Goal: Check status: Check status

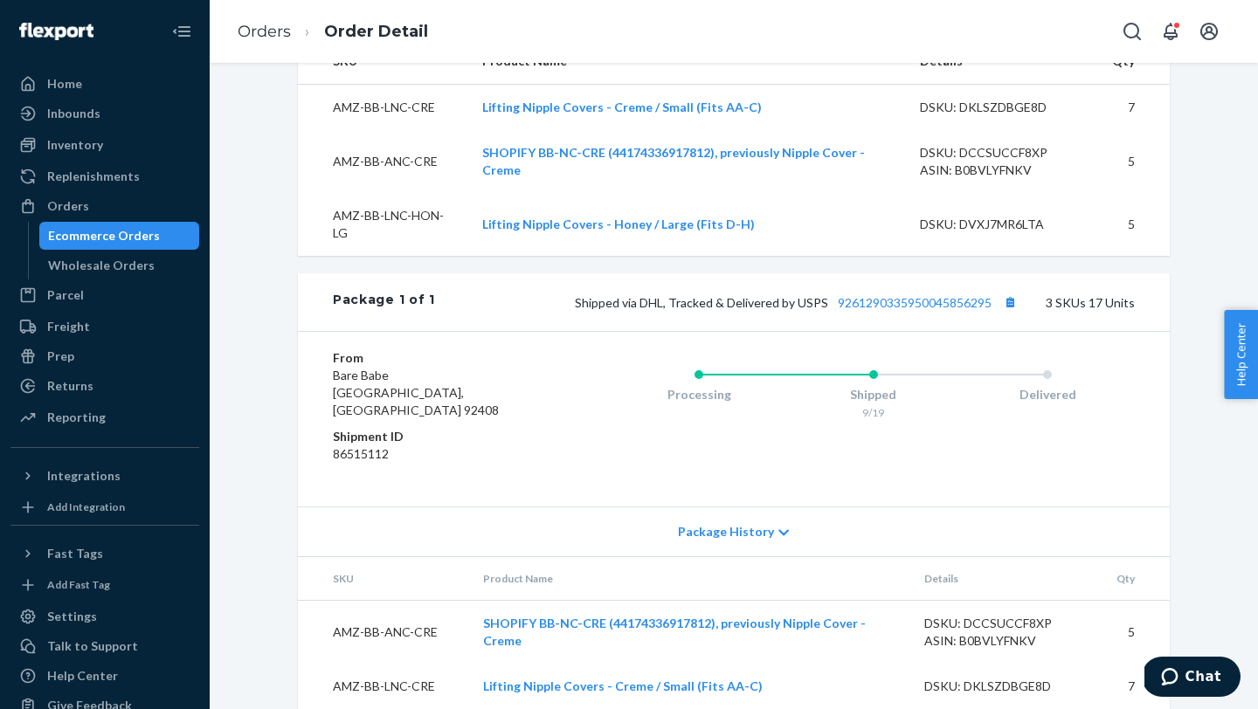
scroll to position [708, 0]
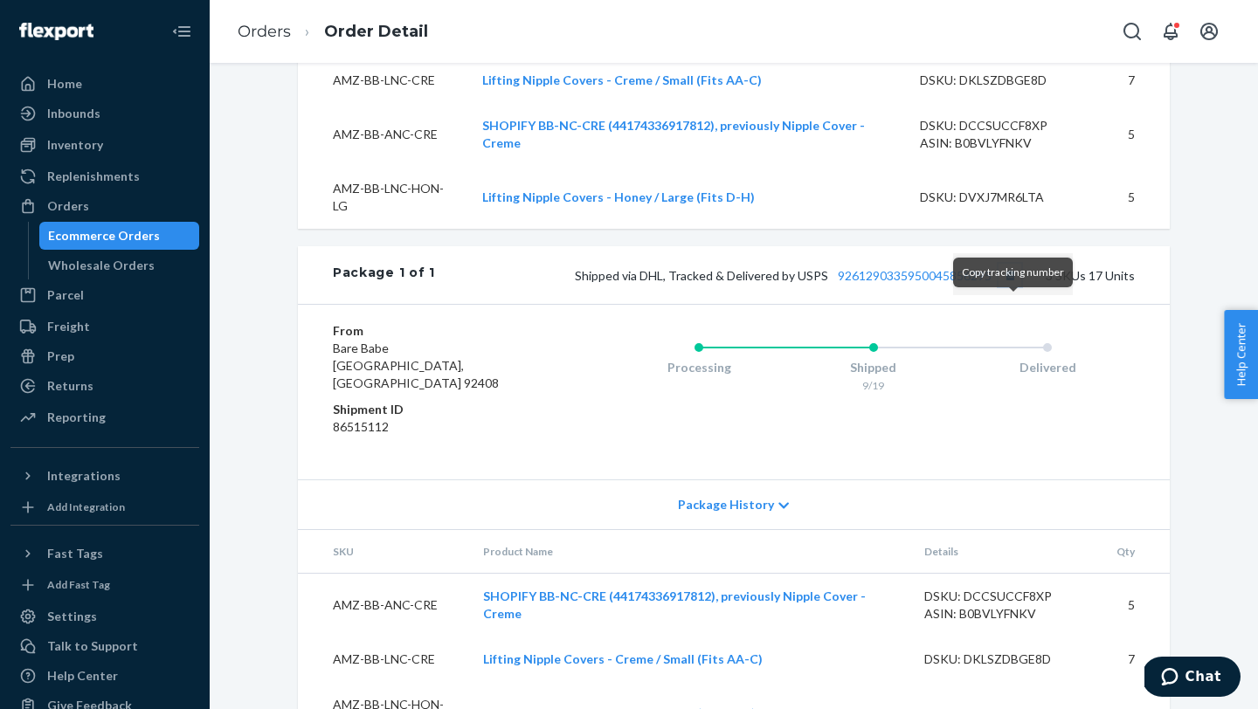
click at [1012, 287] on button "Copy tracking number" at bounding box center [1010, 275] width 23 height 23
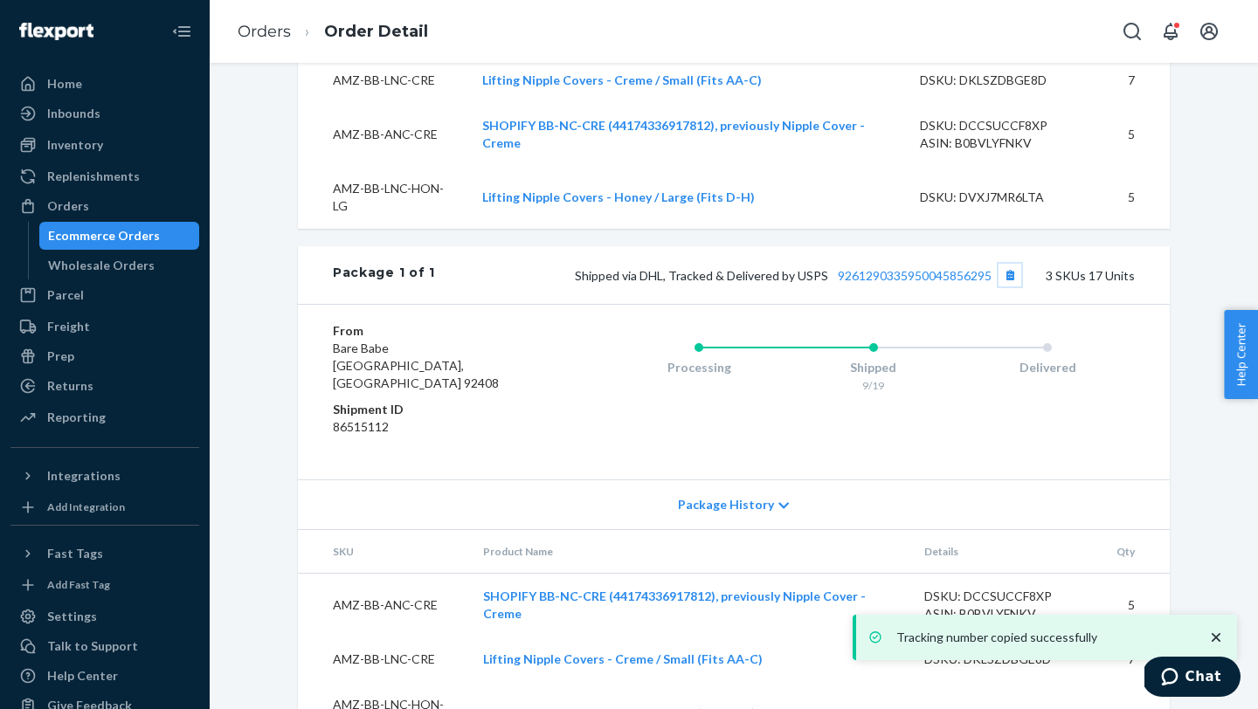
scroll to position [0, 0]
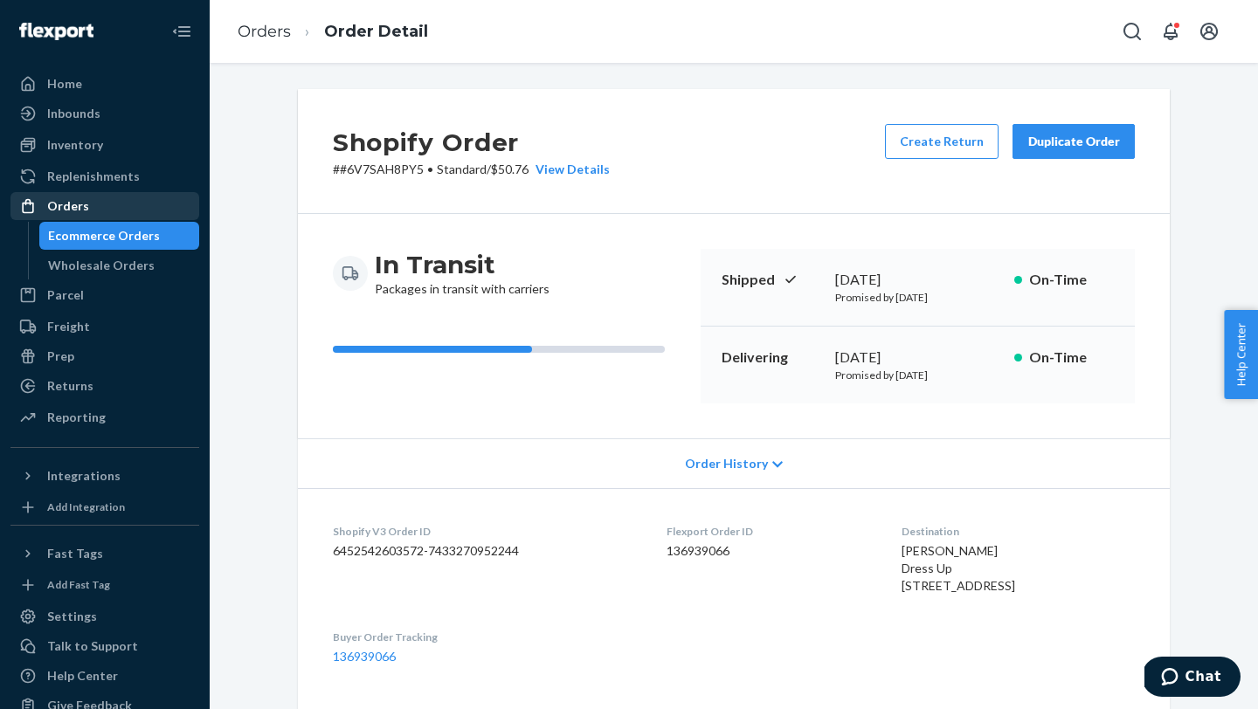
click at [66, 212] on div "Orders" at bounding box center [68, 205] width 42 height 17
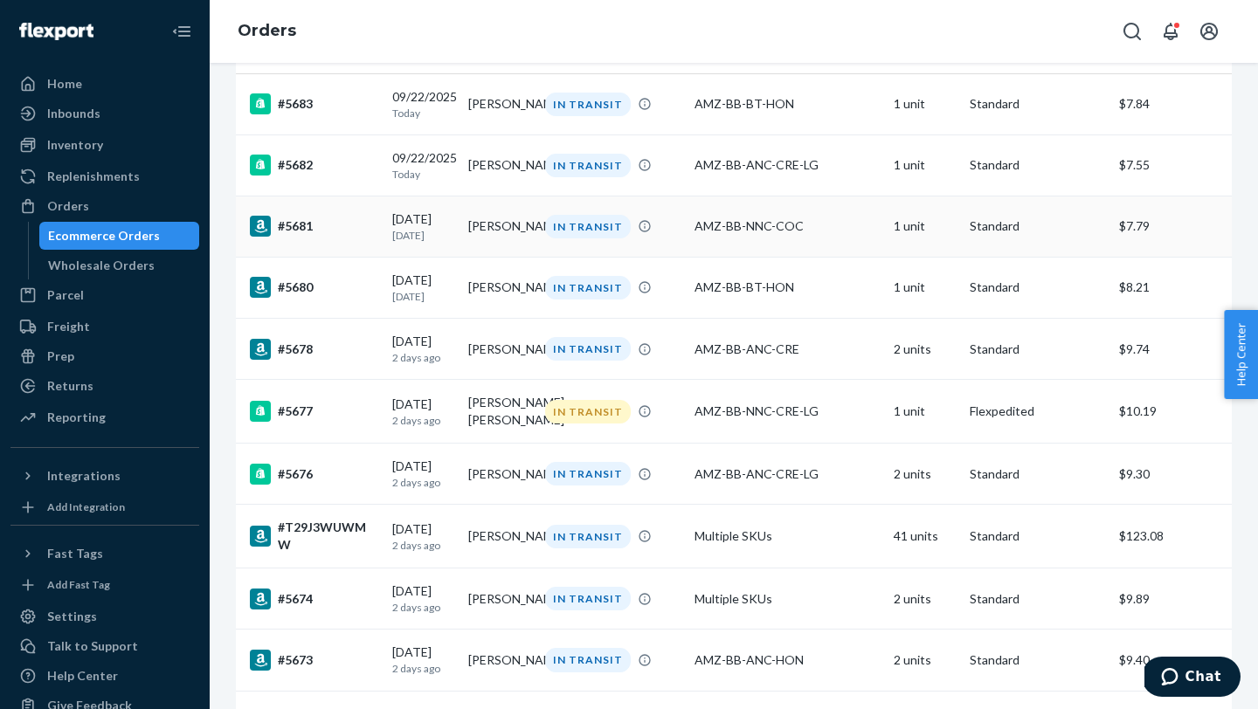
scroll to position [632, 0]
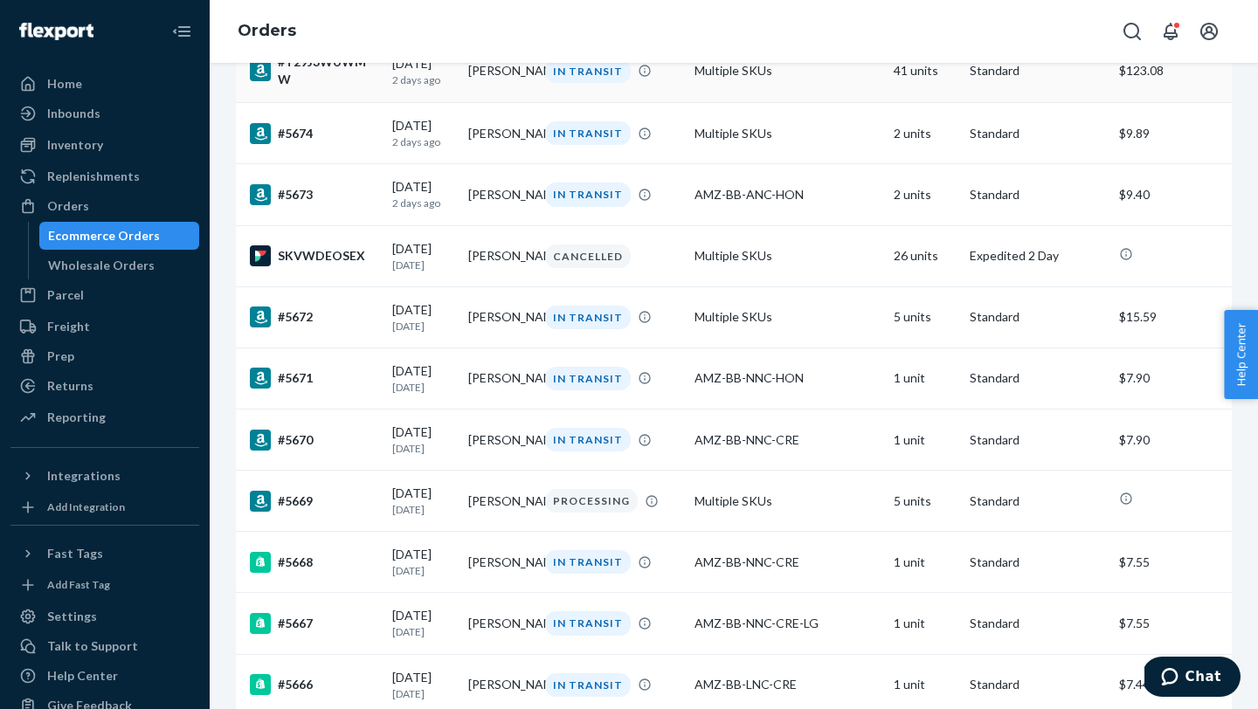
click at [342, 103] on td "#T29J3WUWMW" at bounding box center [310, 71] width 149 height 64
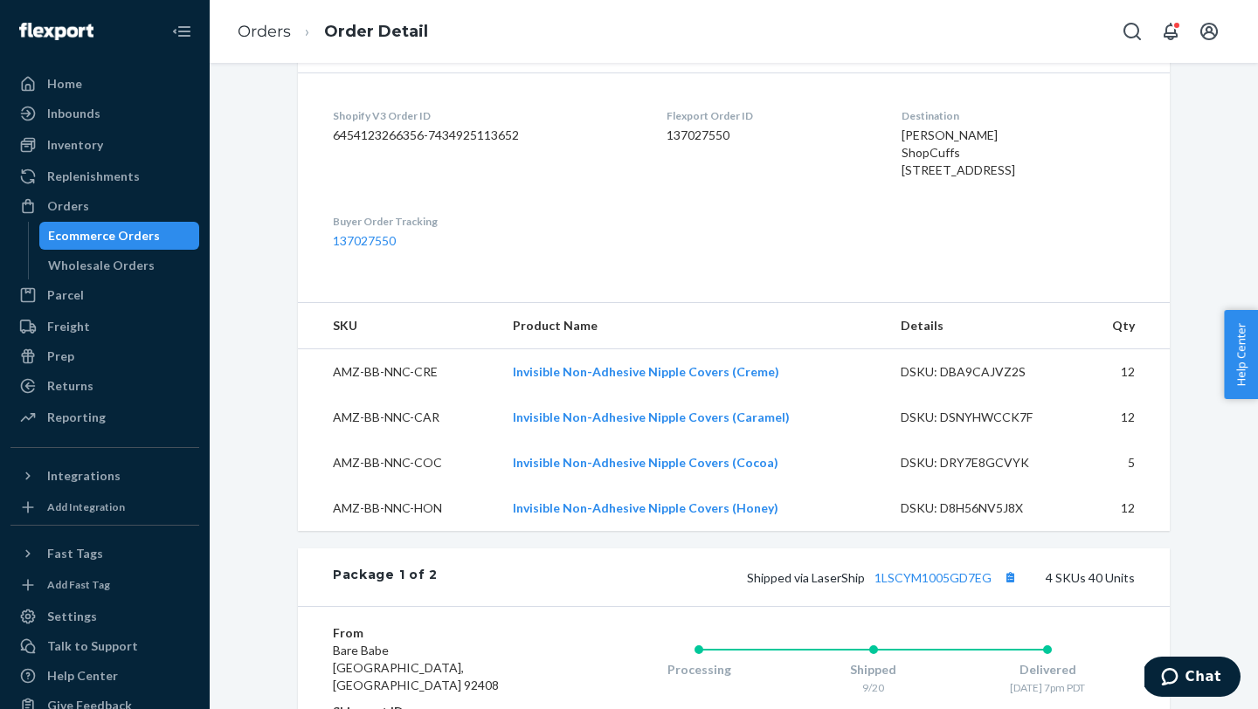
scroll to position [504, 0]
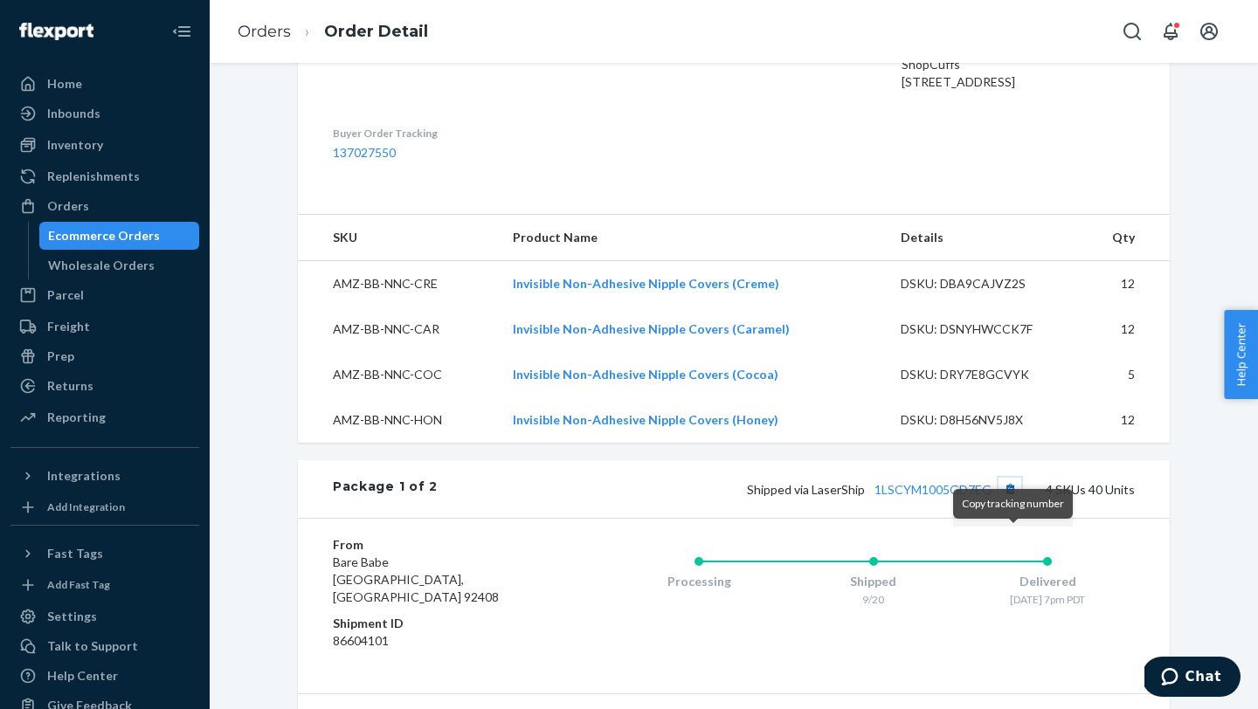
click at [1013, 501] on button "Copy tracking number" at bounding box center [1010, 489] width 23 height 23
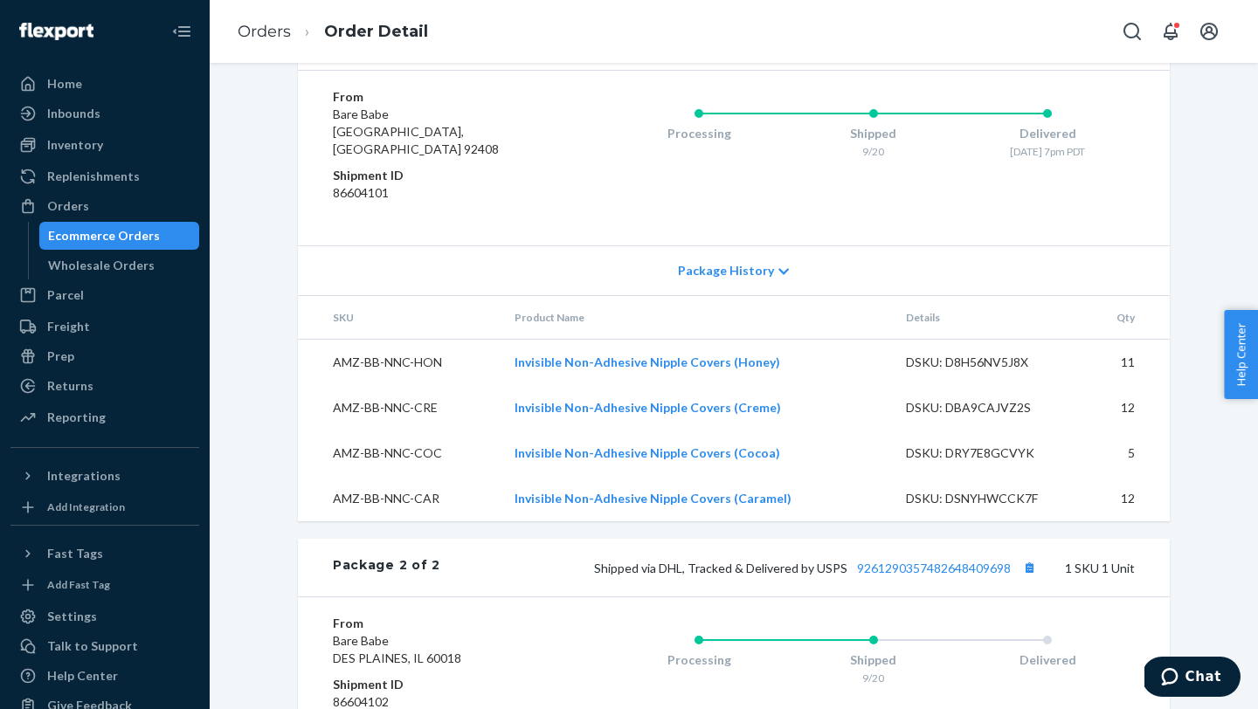
scroll to position [1193, 0]
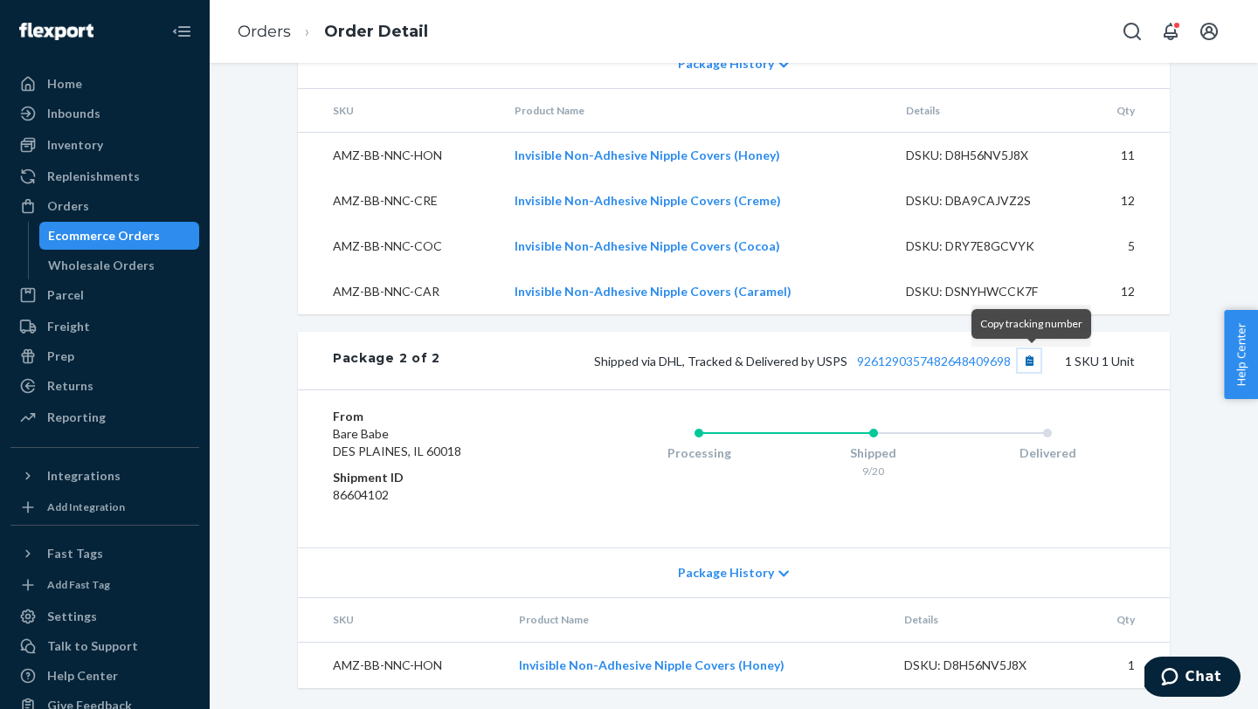
click at [1028, 359] on button "Copy tracking number" at bounding box center [1029, 360] width 23 height 23
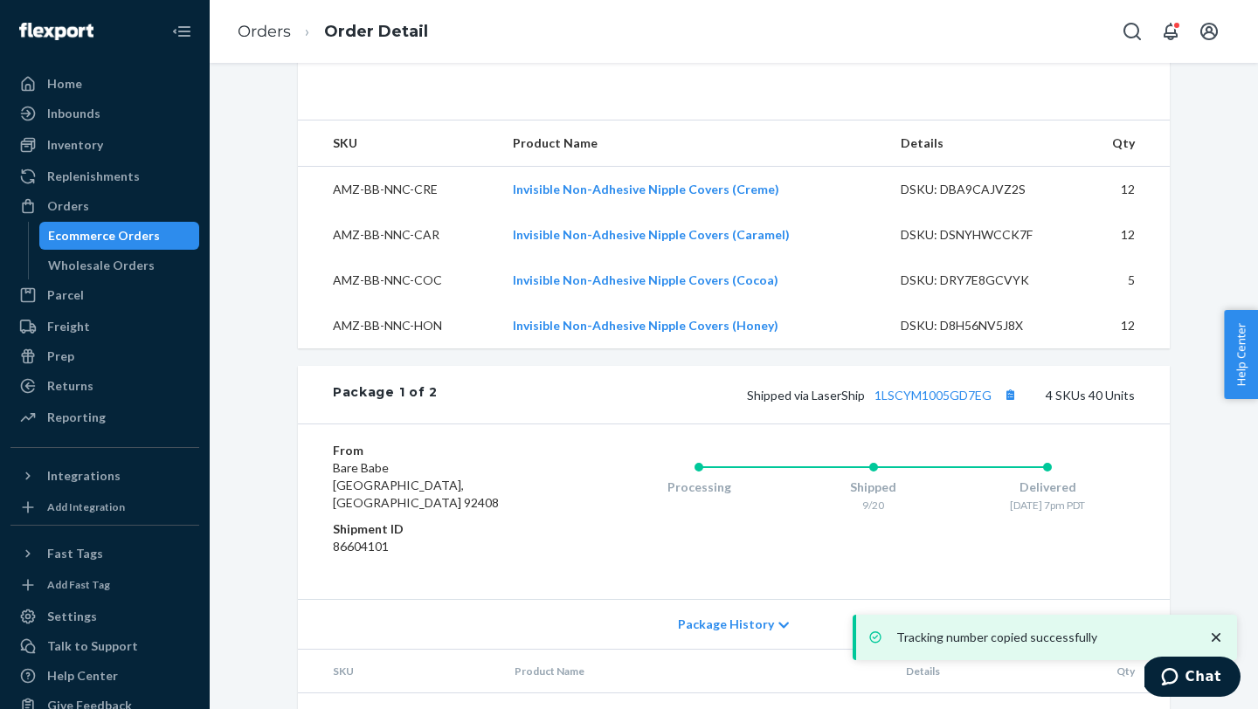
scroll to position [0, 0]
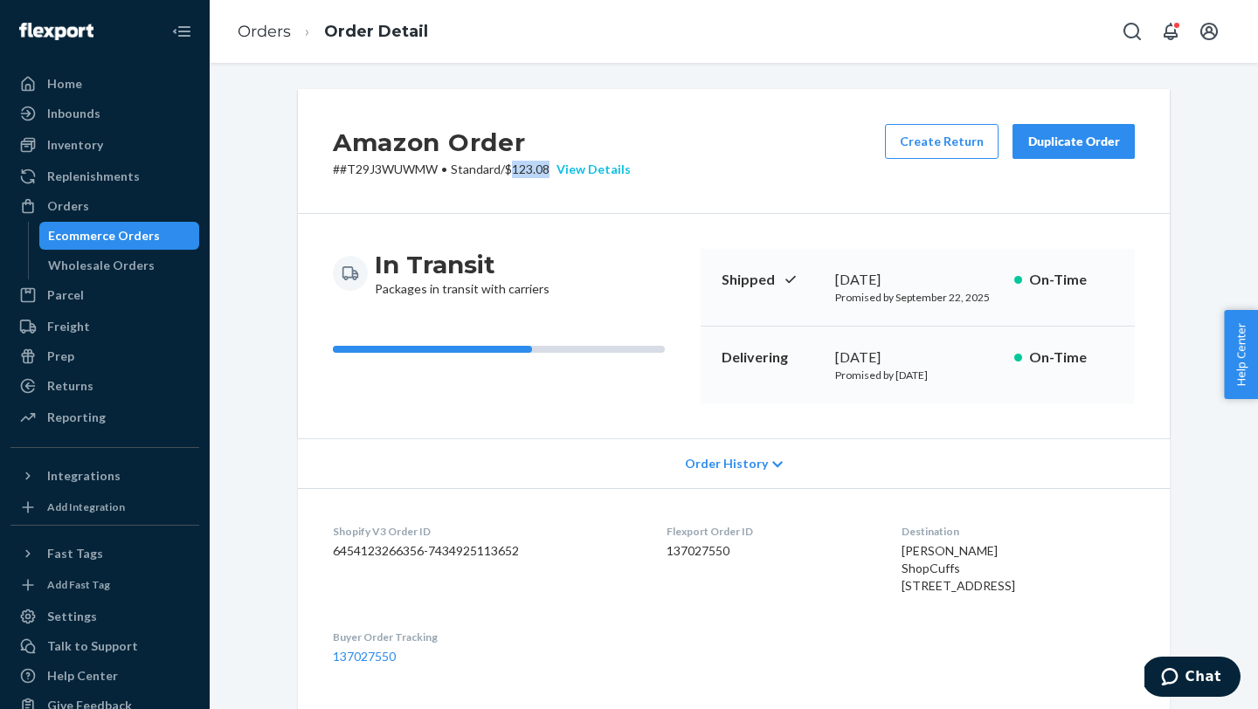
drag, startPoint x: 520, startPoint y: 171, endPoint x: 556, endPoint y: 170, distance: 35.8
click at [556, 170] on p "# #T29J3WUWMW • Standard / $123.08 View Details" at bounding box center [482, 169] width 298 height 17
copy p "123.08"
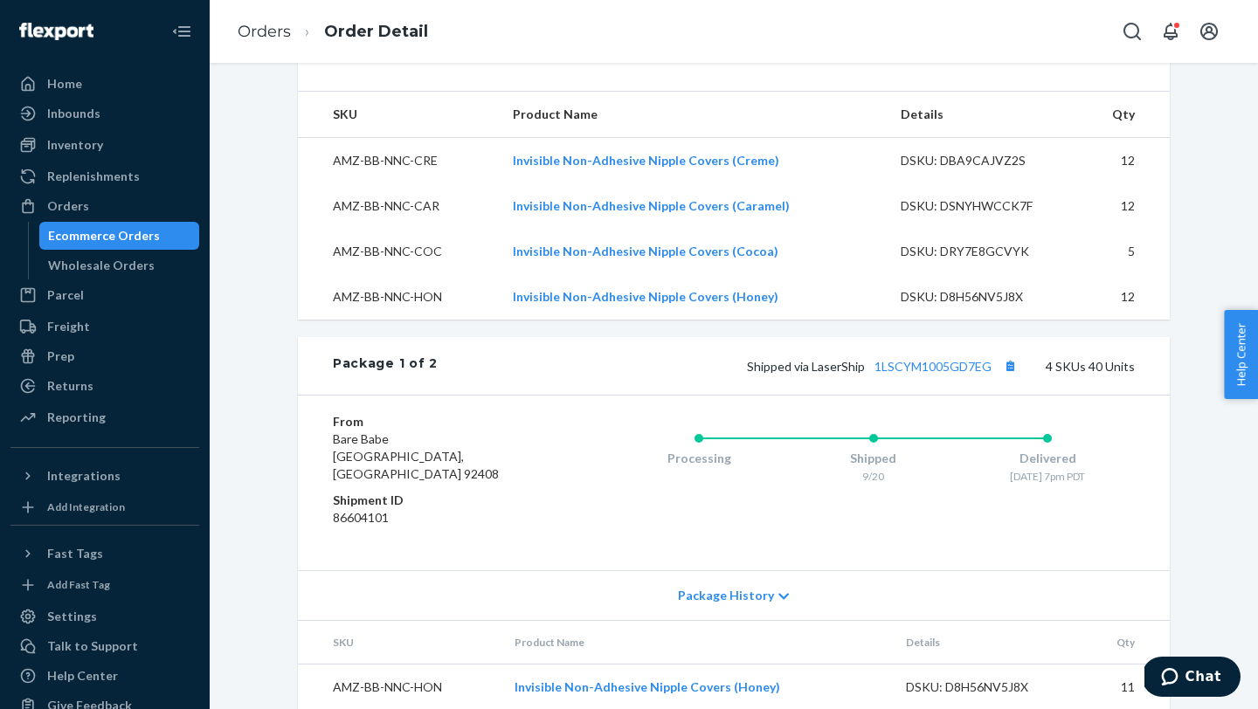
scroll to position [668, 0]
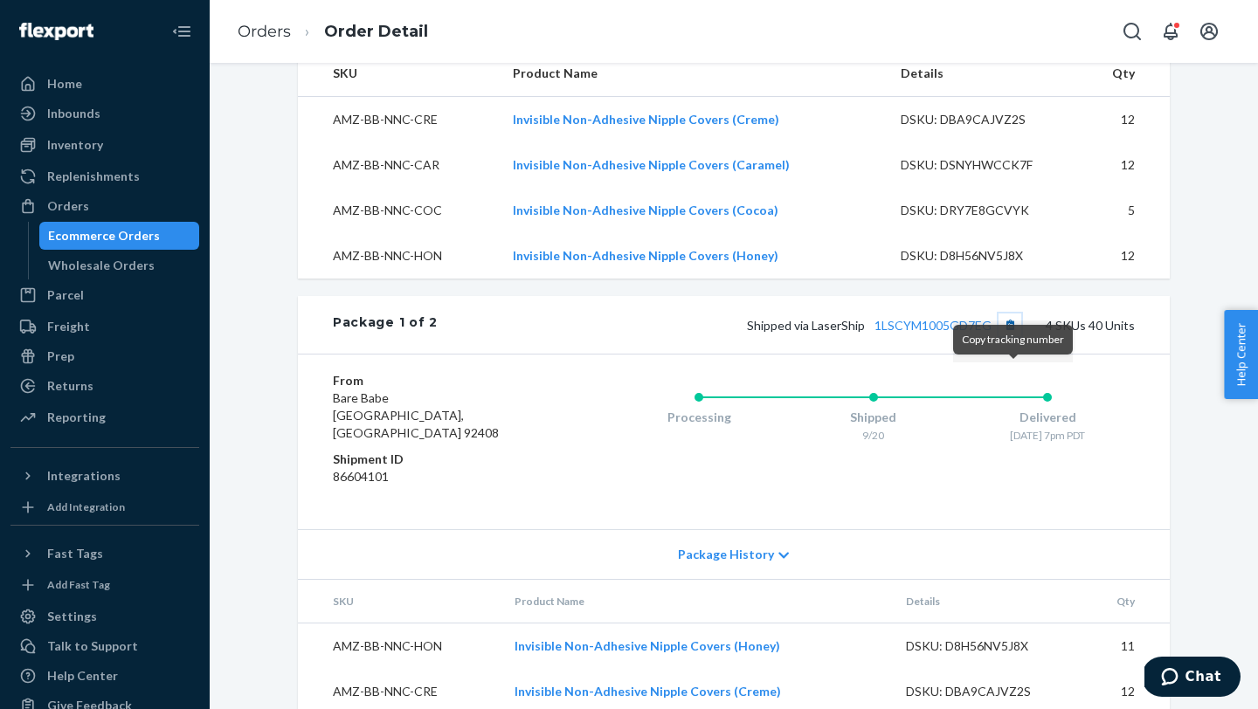
click at [1011, 336] on button "Copy tracking number" at bounding box center [1010, 325] width 23 height 23
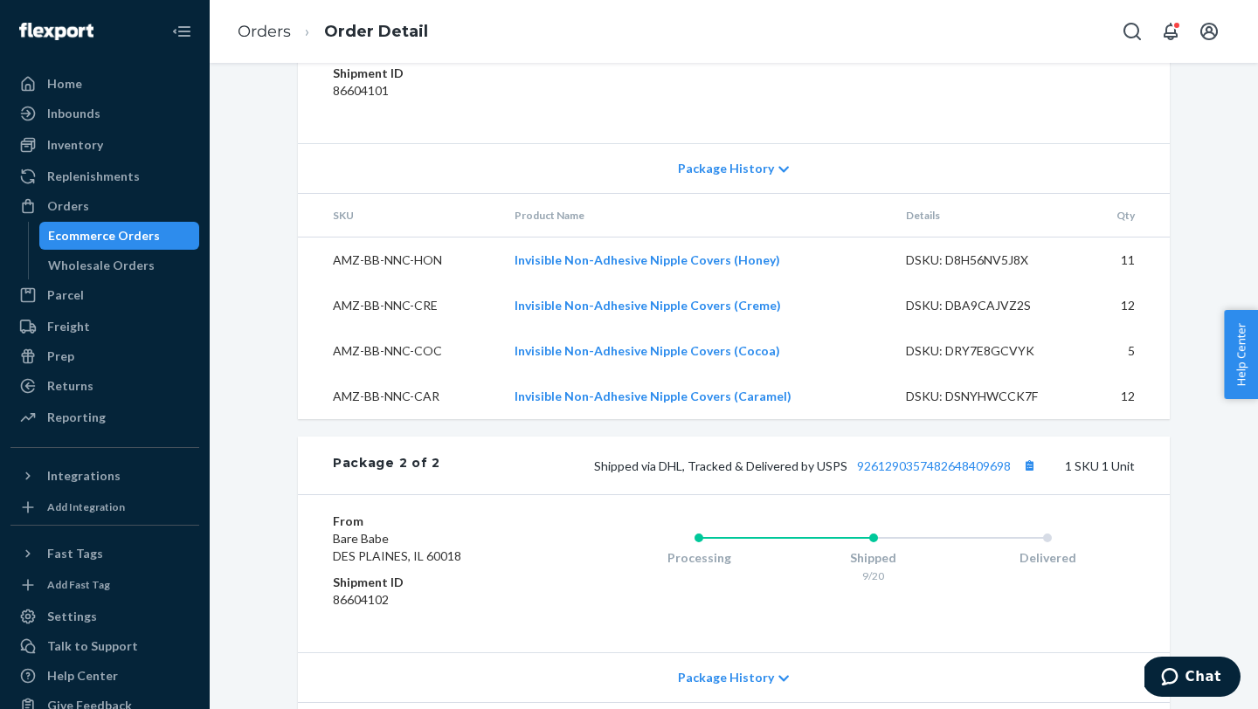
scroll to position [938, 0]
